Goal: Find specific page/section: Find specific page/section

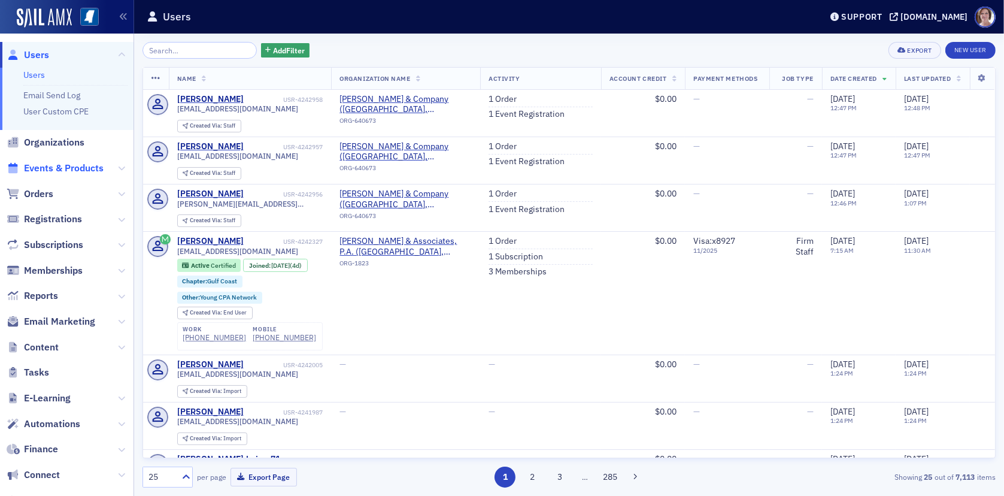
click at [52, 170] on span "Events & Products" at bounding box center [64, 168] width 80 height 13
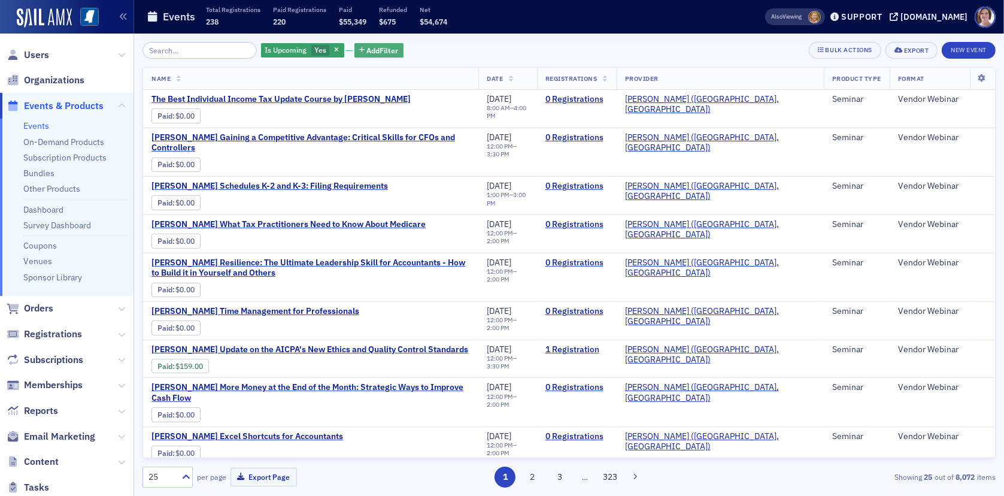
click at [378, 50] on span "Add Filter" at bounding box center [383, 50] width 32 height 11
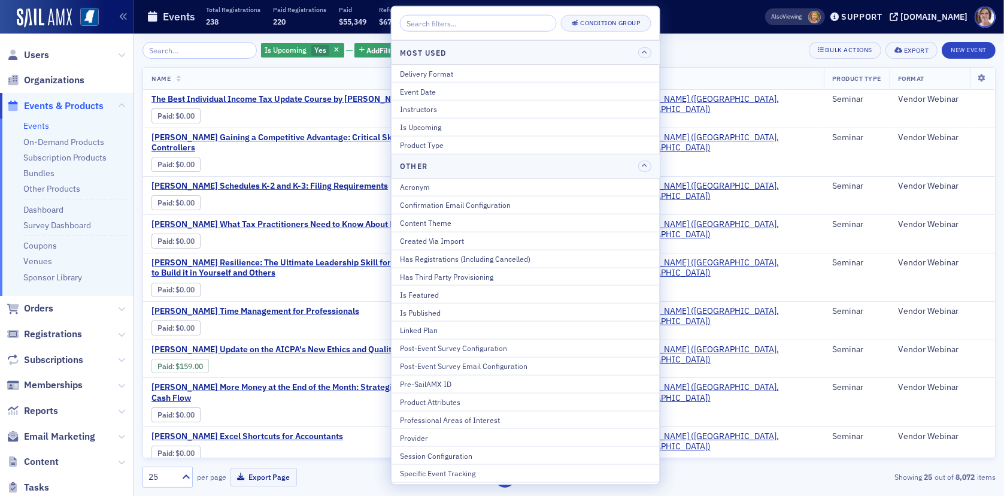
drag, startPoint x: 741, startPoint y: 43, endPoint x: 514, endPoint y: 28, distance: 227.5
click at [741, 43] on div "Is Upcoming Yes Add Filter Bulk Actions Export New Event" at bounding box center [569, 50] width 853 height 17
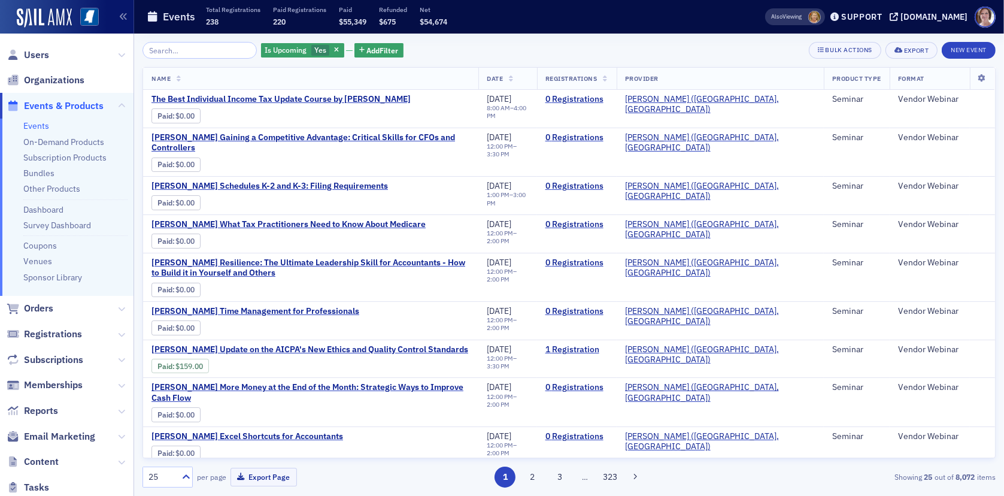
click at [182, 16] on h1 "Events" at bounding box center [179, 17] width 32 height 14
click at [41, 49] on span "Users" at bounding box center [36, 55] width 25 height 13
